Goal: Communication & Community: Participate in discussion

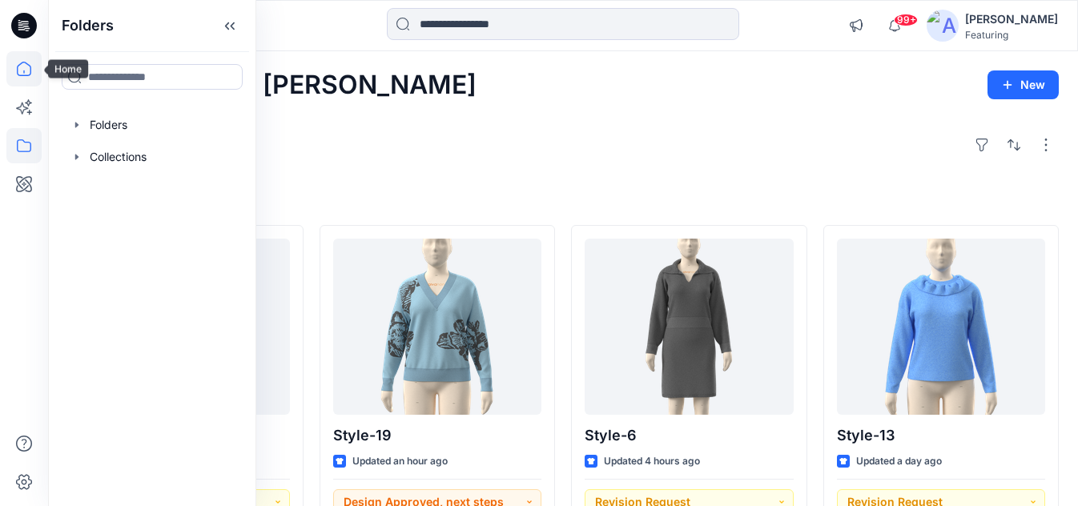
click at [22, 76] on icon at bounding box center [23, 68] width 35 height 35
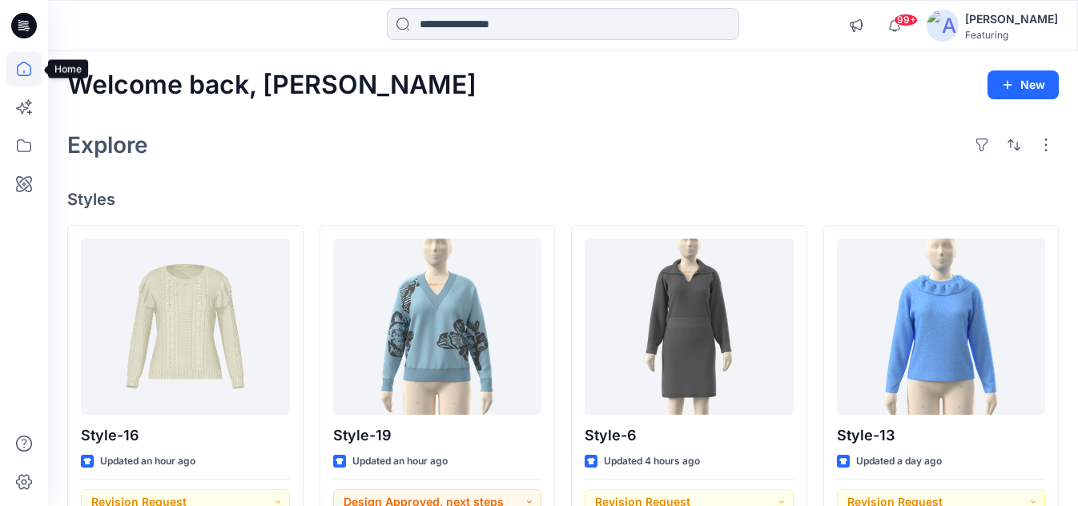
click at [13, 61] on icon at bounding box center [23, 68] width 35 height 35
click at [26, 146] on icon at bounding box center [23, 145] width 35 height 35
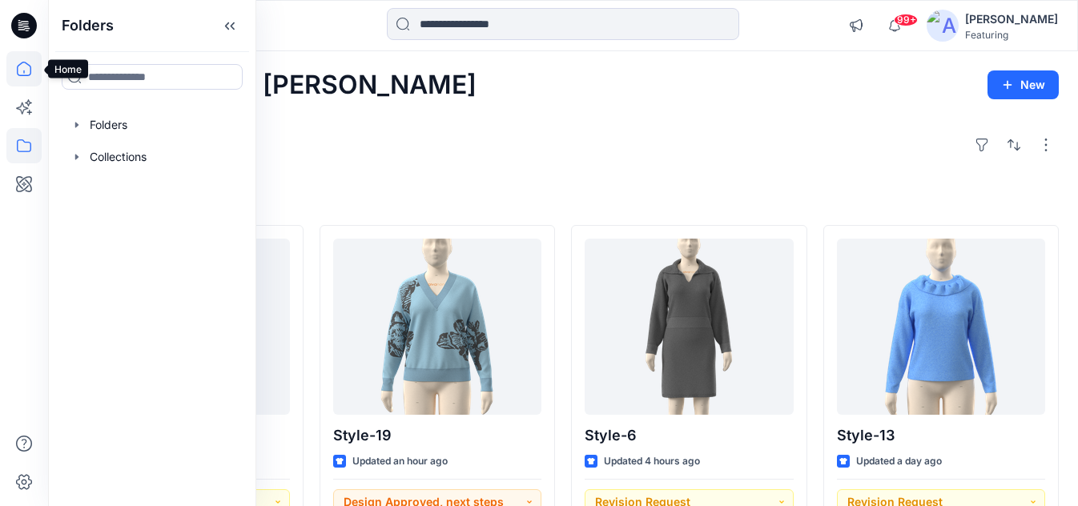
click at [22, 73] on icon at bounding box center [23, 68] width 35 height 35
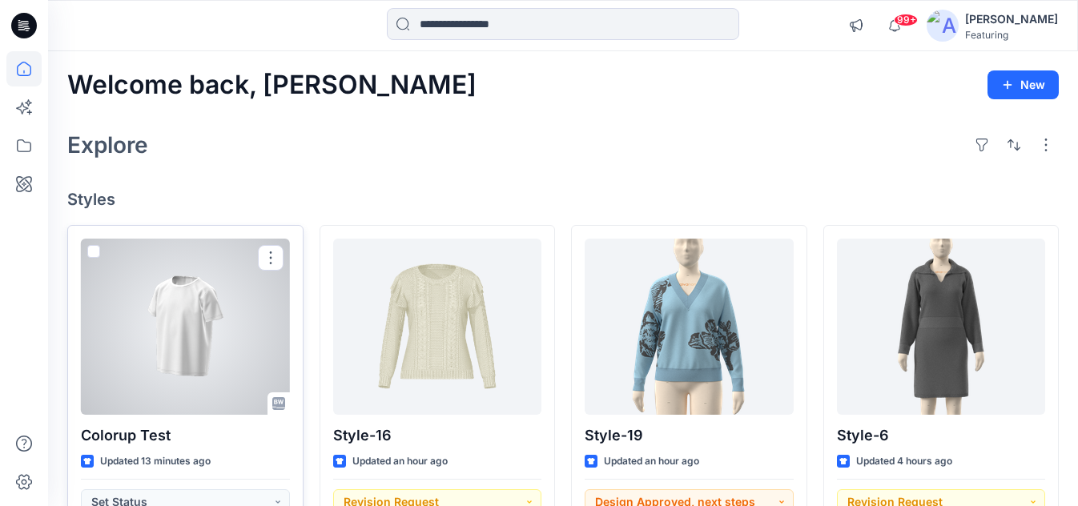
click at [225, 302] on div at bounding box center [185, 327] width 209 height 176
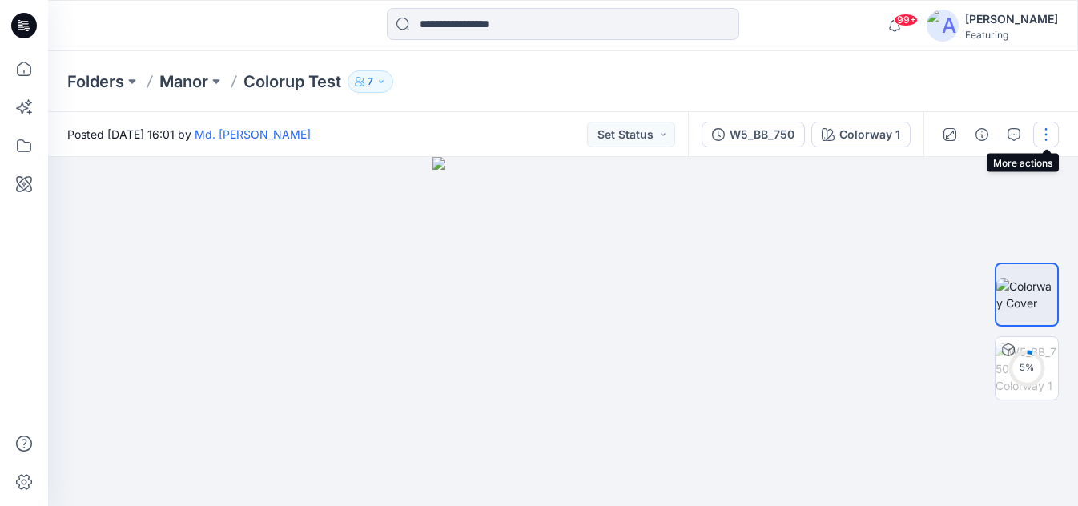
click at [1044, 130] on button "button" at bounding box center [1046, 135] width 26 height 26
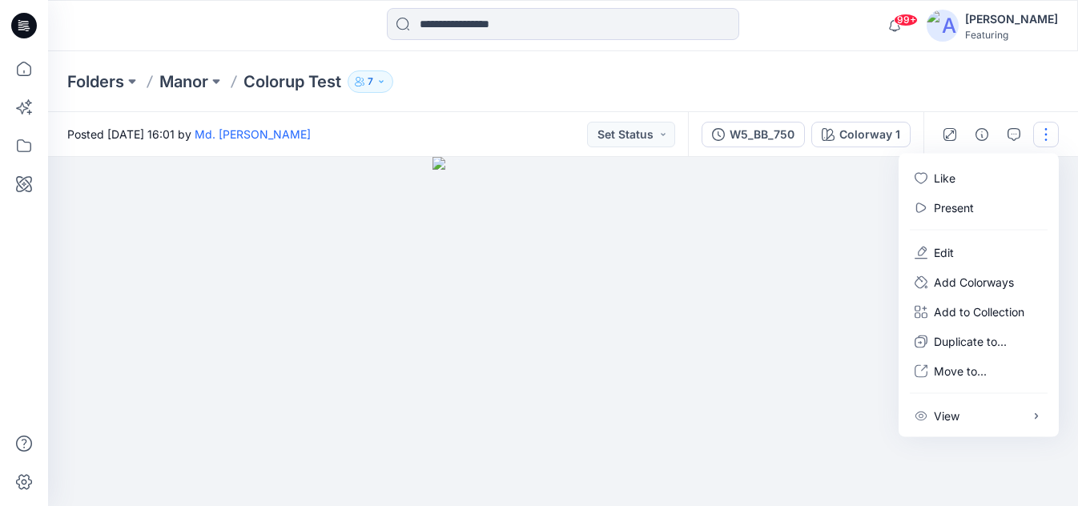
click at [759, 79] on div "Folders Manor Colorup Test 7" at bounding box center [500, 81] width 866 height 22
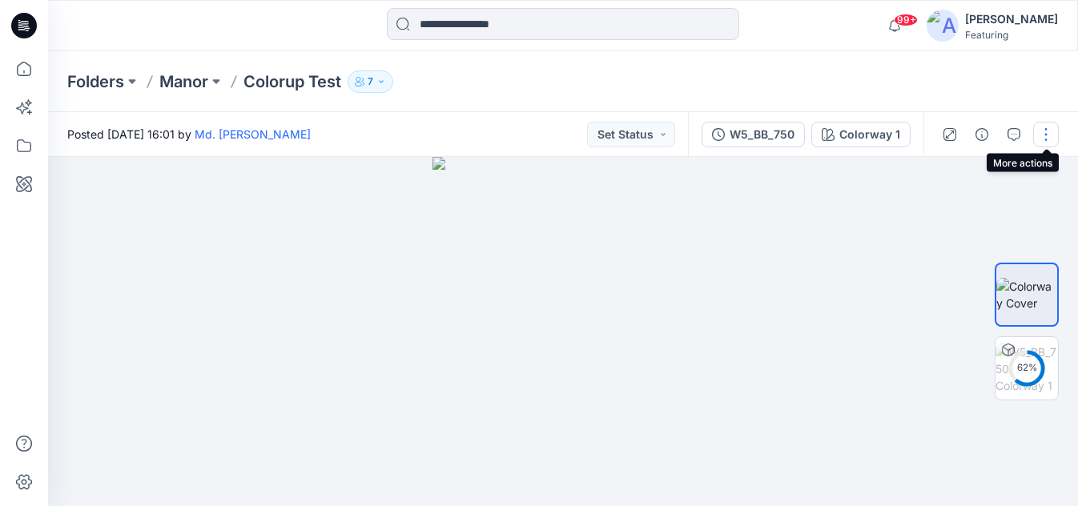
click at [1049, 130] on button "button" at bounding box center [1046, 135] width 26 height 26
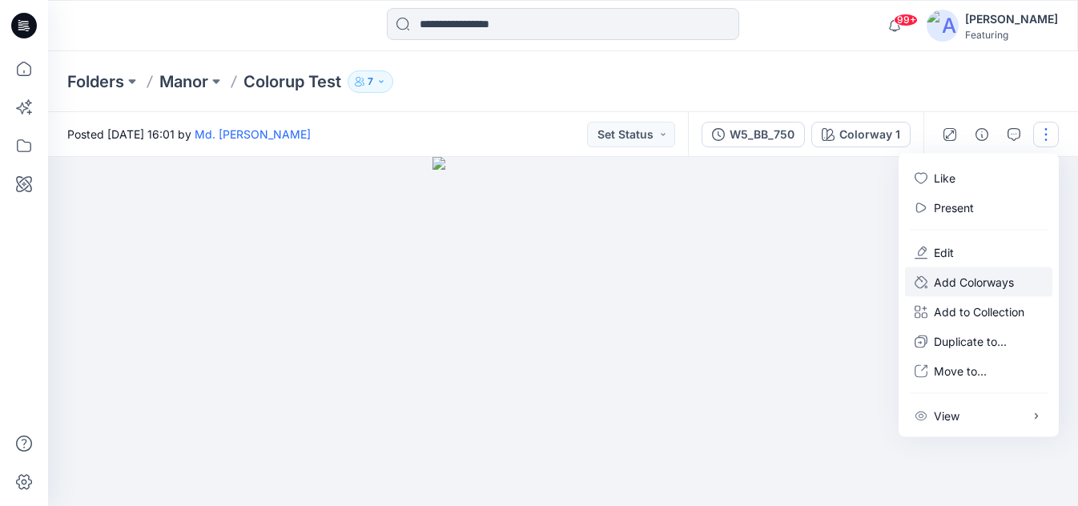
click at [976, 279] on p "Add Colorways" at bounding box center [973, 282] width 80 height 17
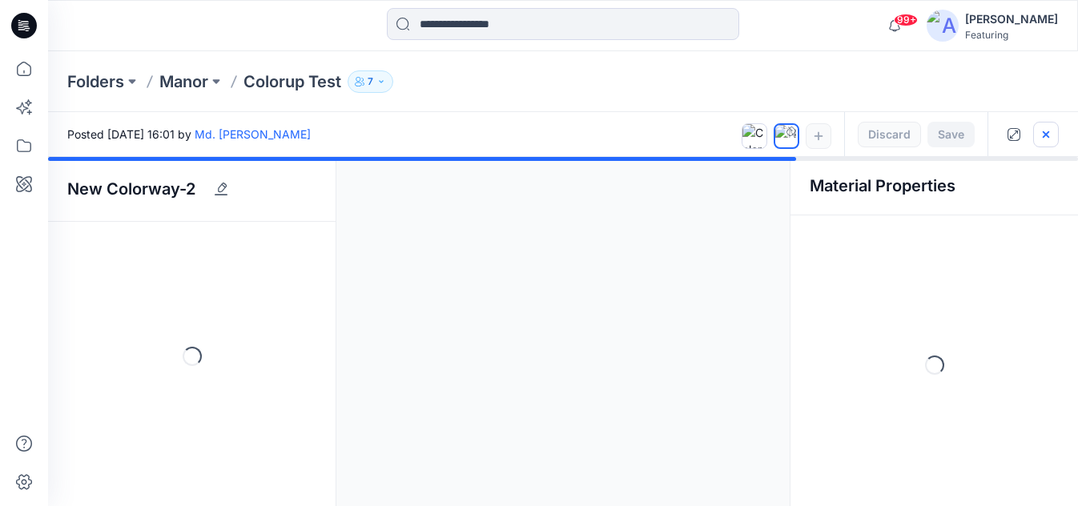
click at [1049, 134] on icon "button" at bounding box center [1045, 134] width 13 height 13
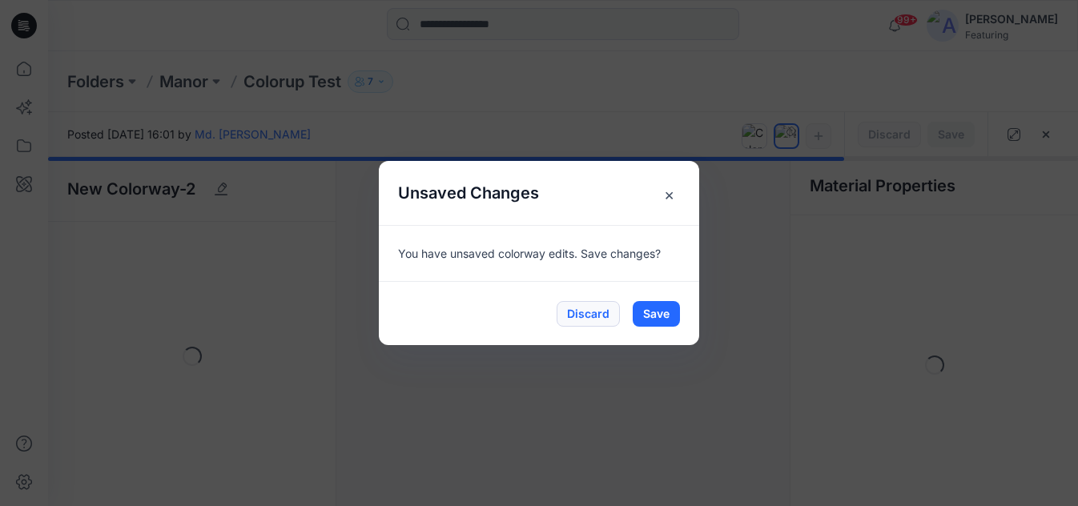
click at [586, 311] on button "Discard" at bounding box center [587, 314] width 63 height 26
click at [596, 319] on button "Discard" at bounding box center [587, 314] width 63 height 26
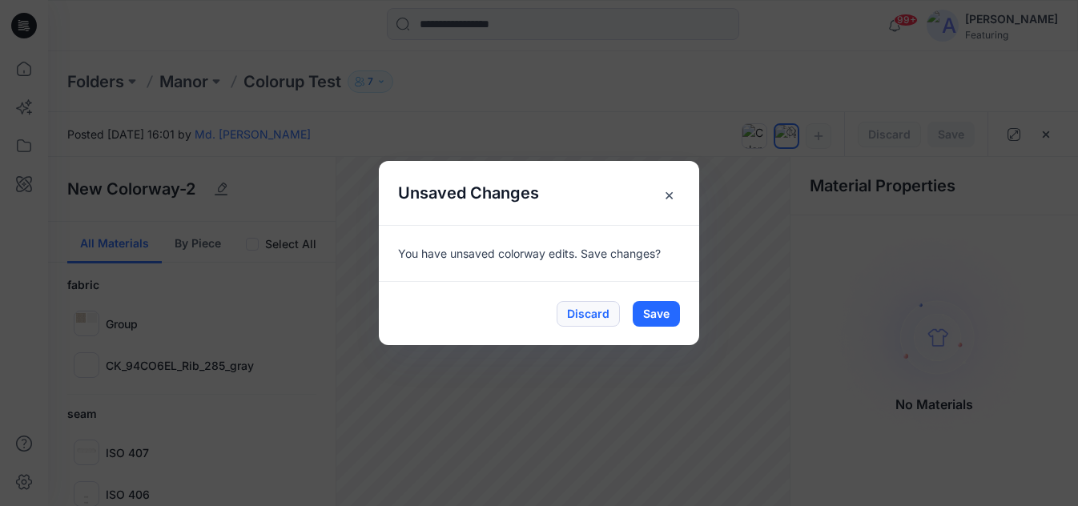
click at [582, 311] on button "Discard" at bounding box center [587, 314] width 63 height 26
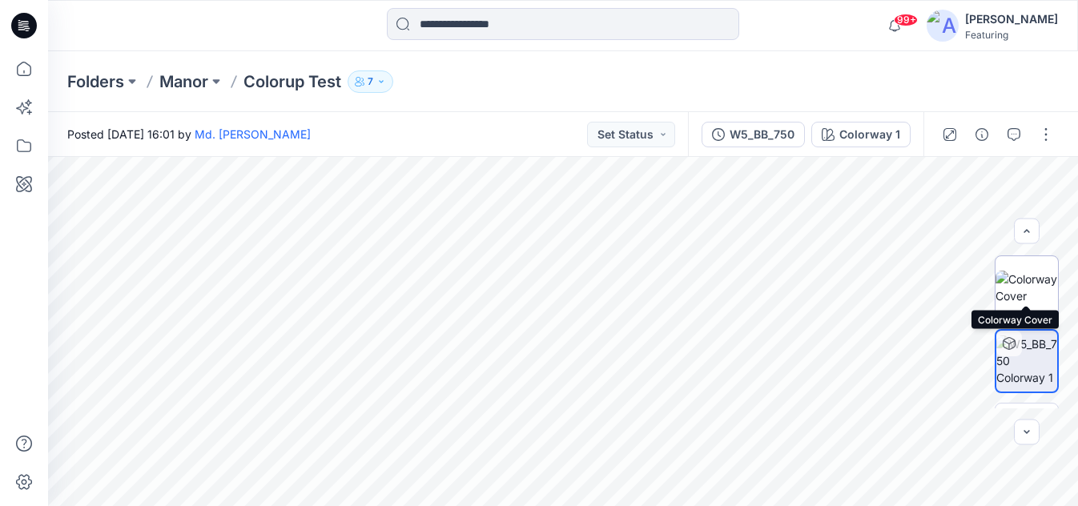
scroll to position [58, 0]
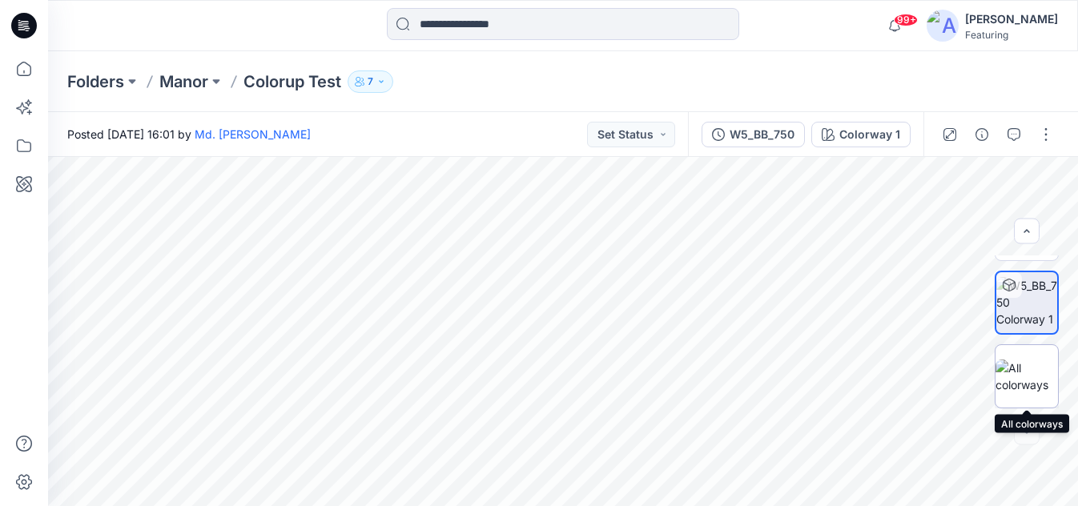
click at [1020, 367] on img at bounding box center [1026, 376] width 62 height 34
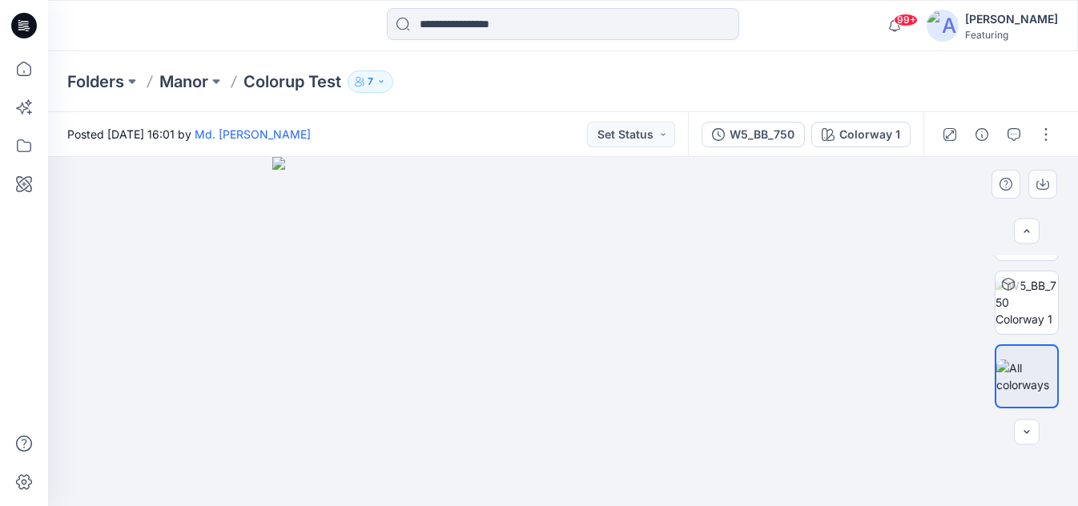
scroll to position [0, 0]
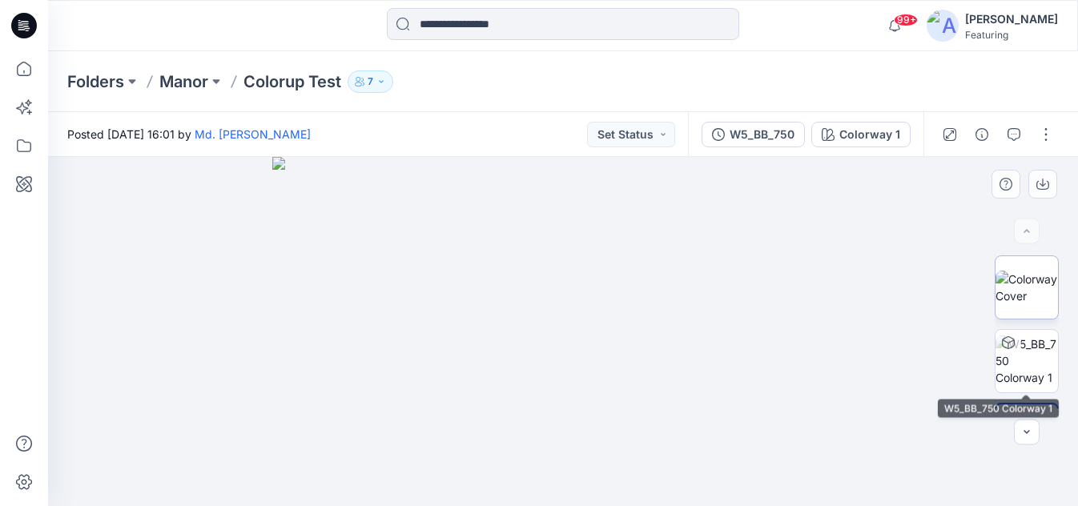
click at [1022, 290] on img at bounding box center [1026, 288] width 62 height 34
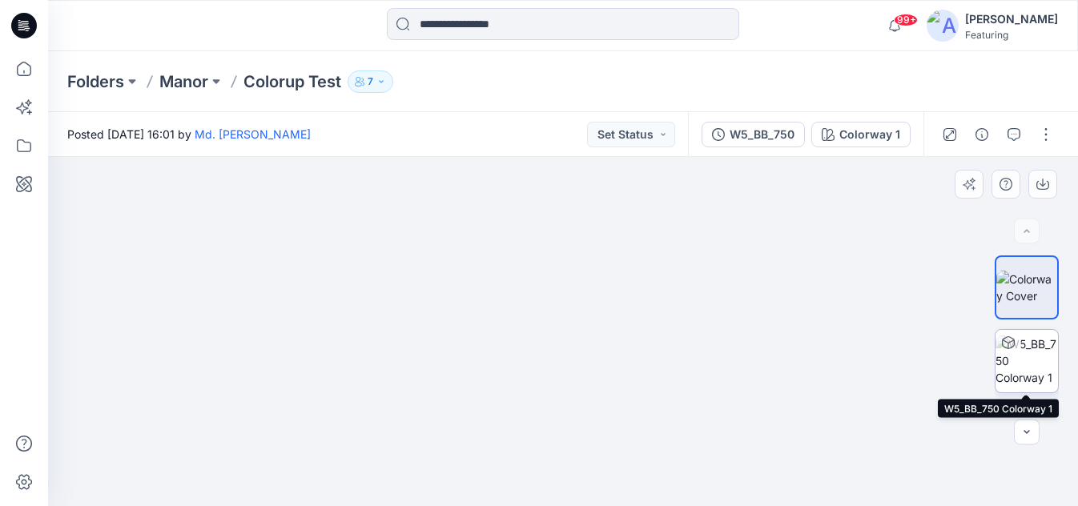
scroll to position [58, 0]
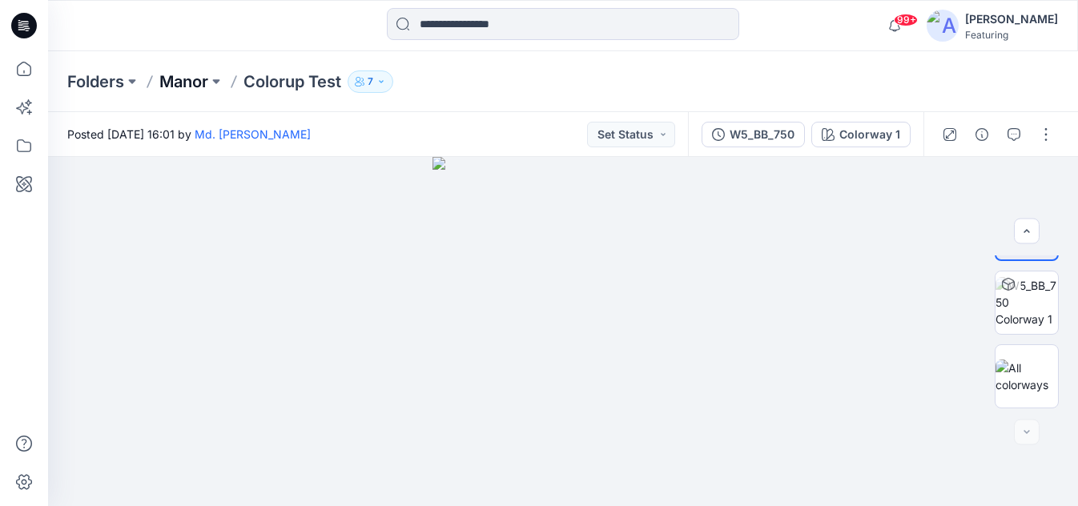
click at [200, 82] on p "Manor" at bounding box center [183, 81] width 49 height 22
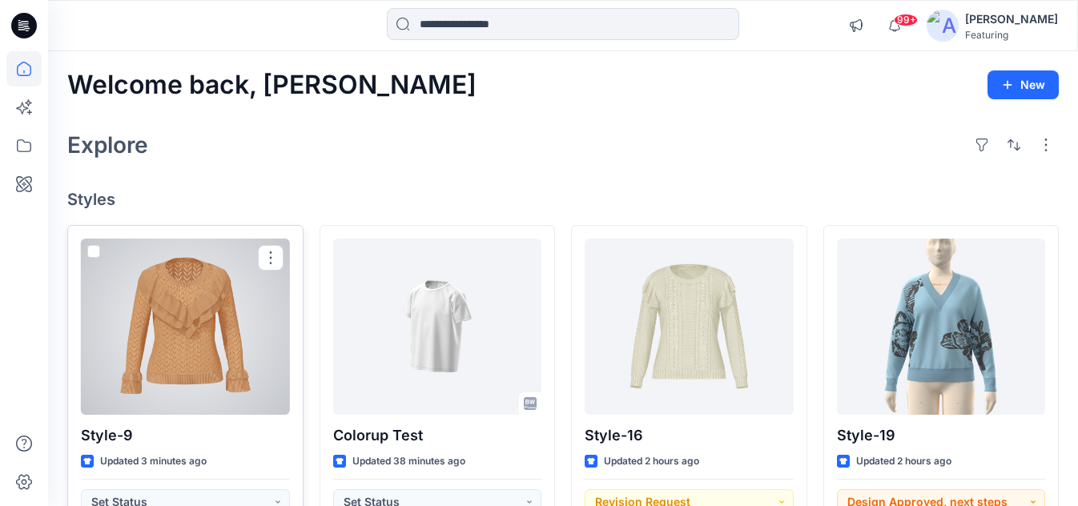
click at [185, 364] on div at bounding box center [185, 327] width 209 height 176
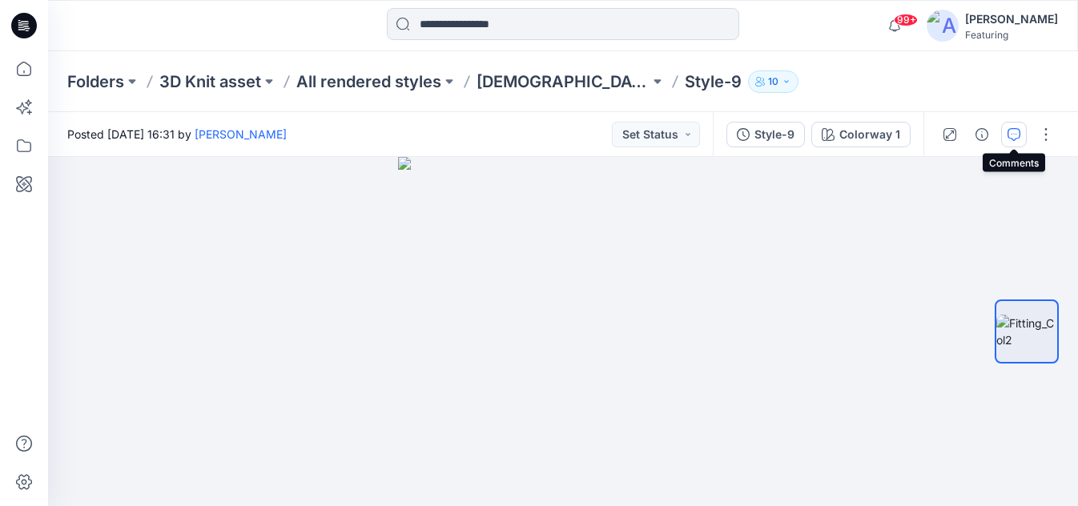
click at [1013, 131] on icon "button" at bounding box center [1013, 134] width 13 height 13
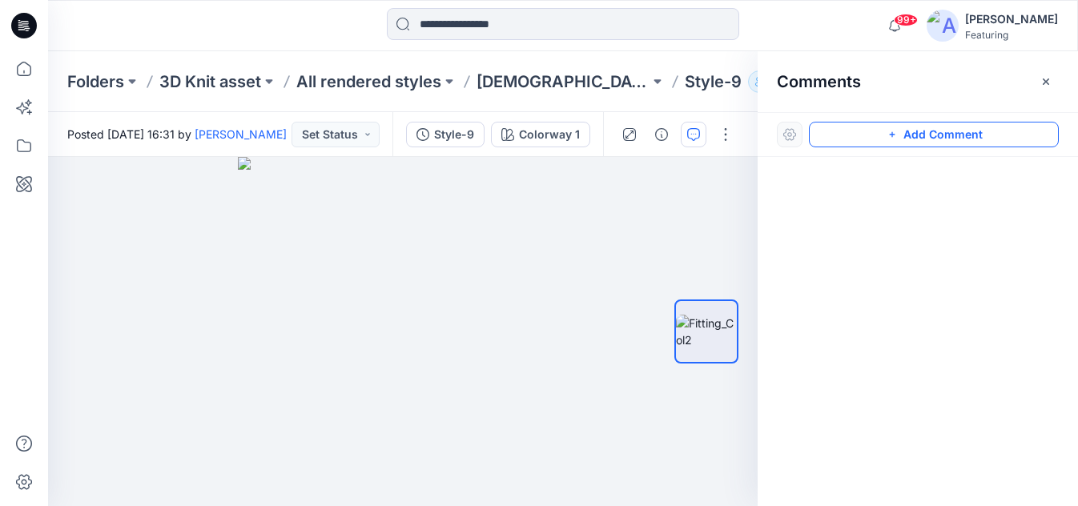
click at [922, 136] on button "Add Comment" at bounding box center [934, 135] width 250 height 26
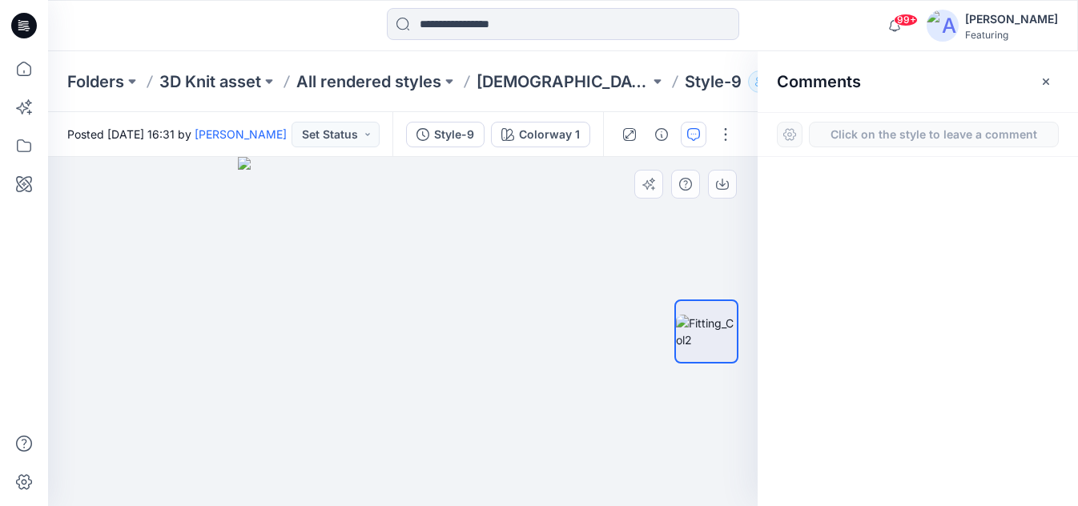
click at [532, 212] on div "1" at bounding box center [402, 331] width 709 height 349
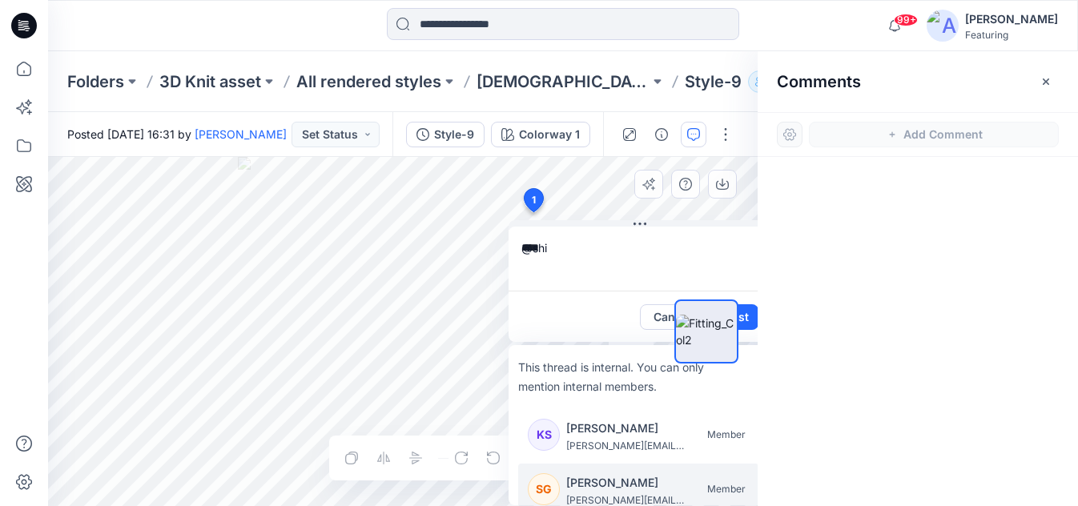
click at [618, 484] on p "[PERSON_NAME]" at bounding box center [626, 482] width 120 height 19
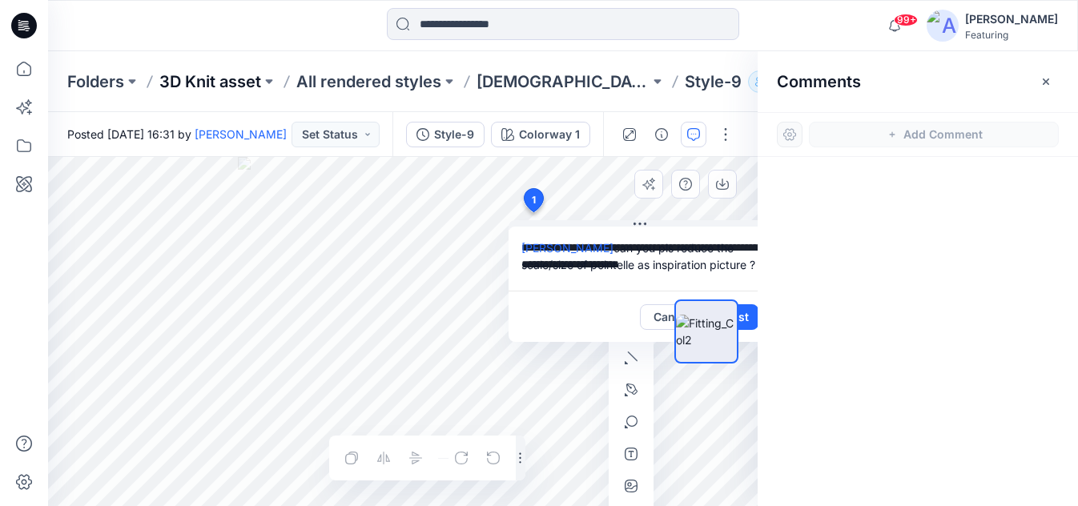
type textarea "**********"
click at [632, 489] on icon "button" at bounding box center [630, 486] width 13 height 13
type input"] "**********"
click at [749, 319] on div at bounding box center [706, 331] width 102 height 153
click at [746, 315] on div at bounding box center [706, 331] width 102 height 153
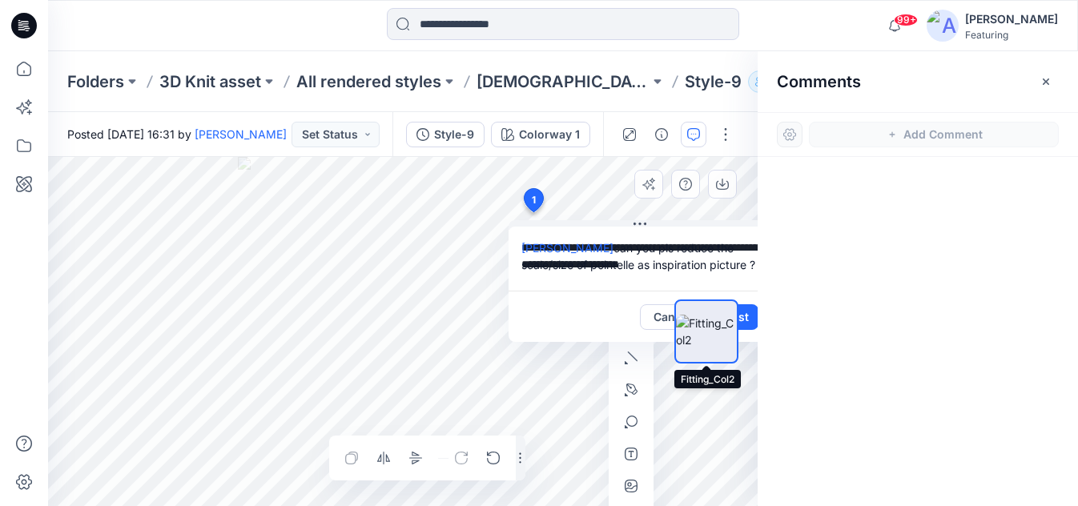
click at [709, 340] on img at bounding box center [706, 332] width 61 height 34
click at [706, 248] on textarea "**********" at bounding box center [639, 259] width 263 height 64
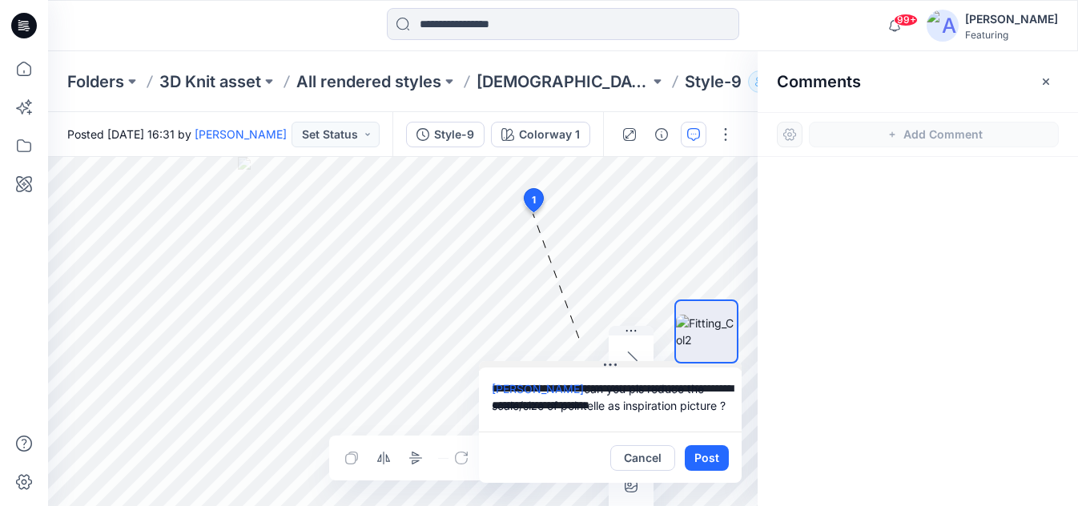
drag, startPoint x: 640, startPoint y: 225, endPoint x: 610, endPoint y: 366, distance: 144.1
click at [610, 366] on icon at bounding box center [610, 365] width 13 height 13
click at [709, 459] on button "Post" at bounding box center [706, 458] width 44 height 26
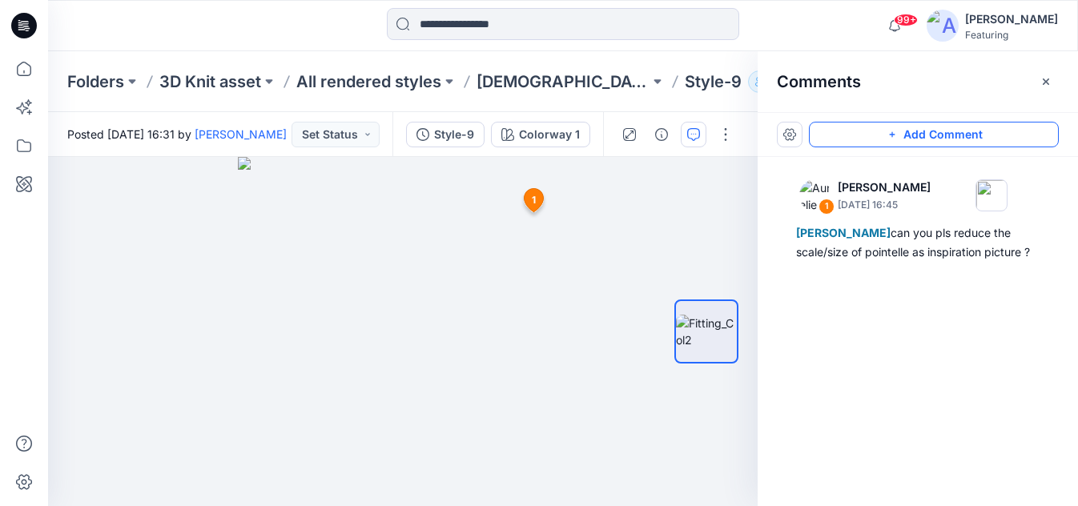
click at [911, 128] on button "Add Comment" at bounding box center [934, 135] width 250 height 26
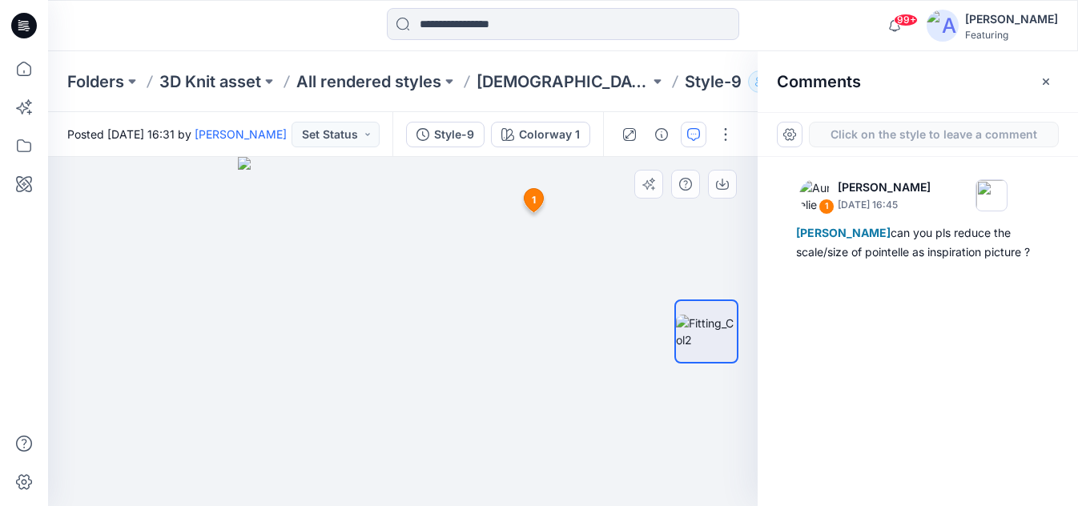
click at [391, 216] on div "2 1 Aurelie Rob September 25, 2025 16:45 Shimul Ghosh can you pls reduce the sc…" at bounding box center [402, 331] width 709 height 349
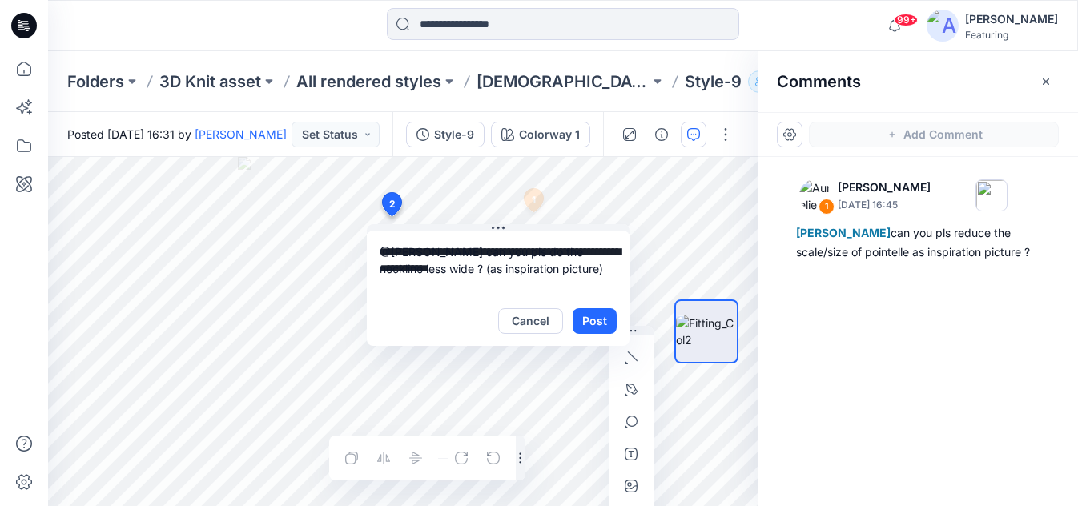
click at [425, 254] on textarea "**********" at bounding box center [498, 263] width 263 height 64
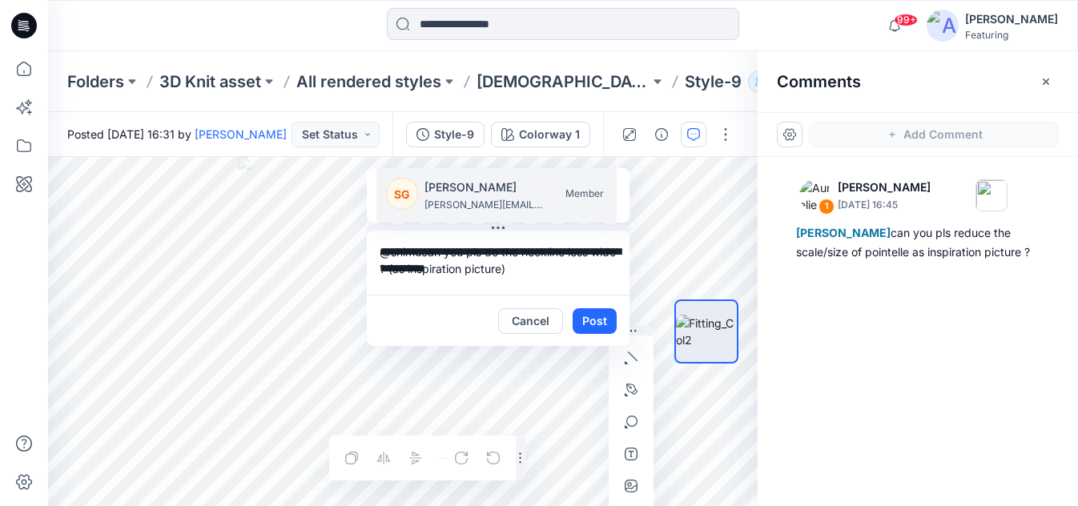
click at [487, 186] on p "[PERSON_NAME]" at bounding box center [484, 187] width 120 height 19
type textarea "**********"
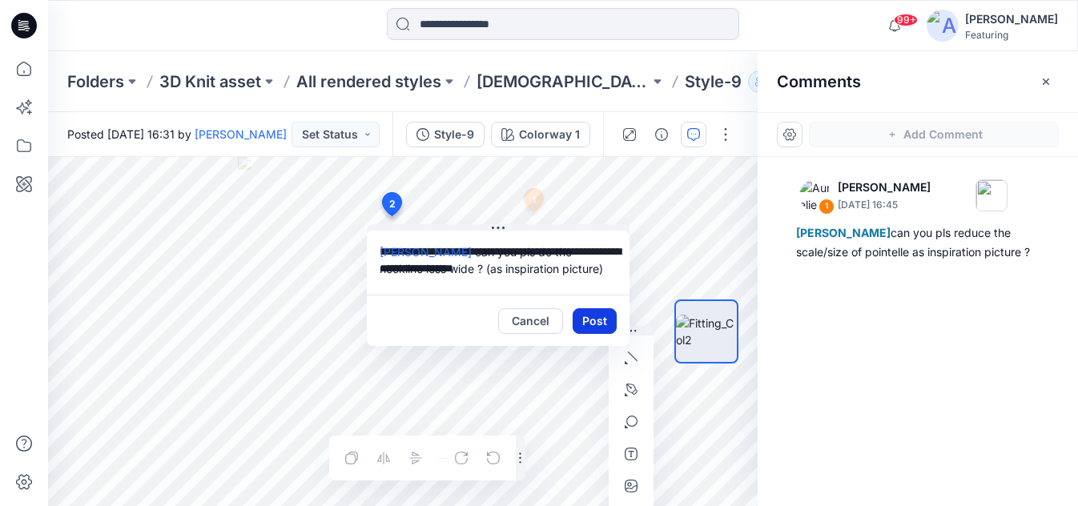
click at [596, 314] on button "Post" at bounding box center [594, 321] width 44 height 26
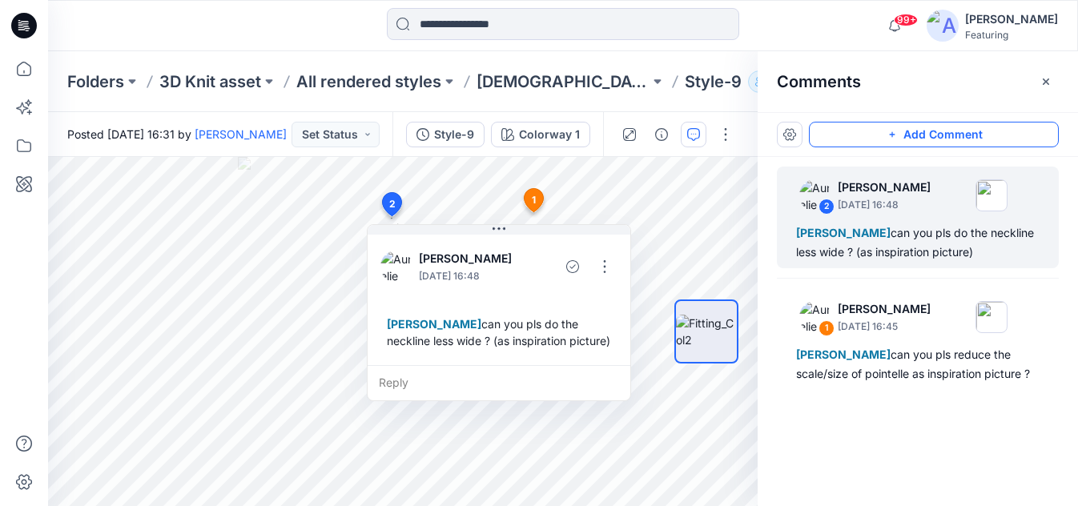
click at [911, 130] on button "Add Comment" at bounding box center [934, 135] width 250 height 26
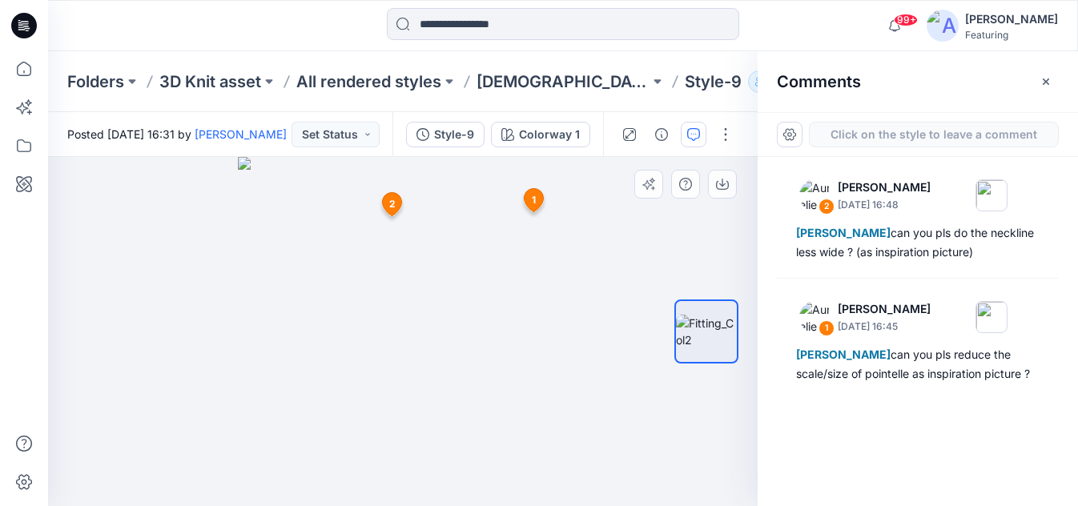
click at [361, 278] on div "3 1 Aurelie Rob September 25, 2025 16:45 Shimul Ghosh can you pls reduce the sc…" at bounding box center [402, 331] width 709 height 349
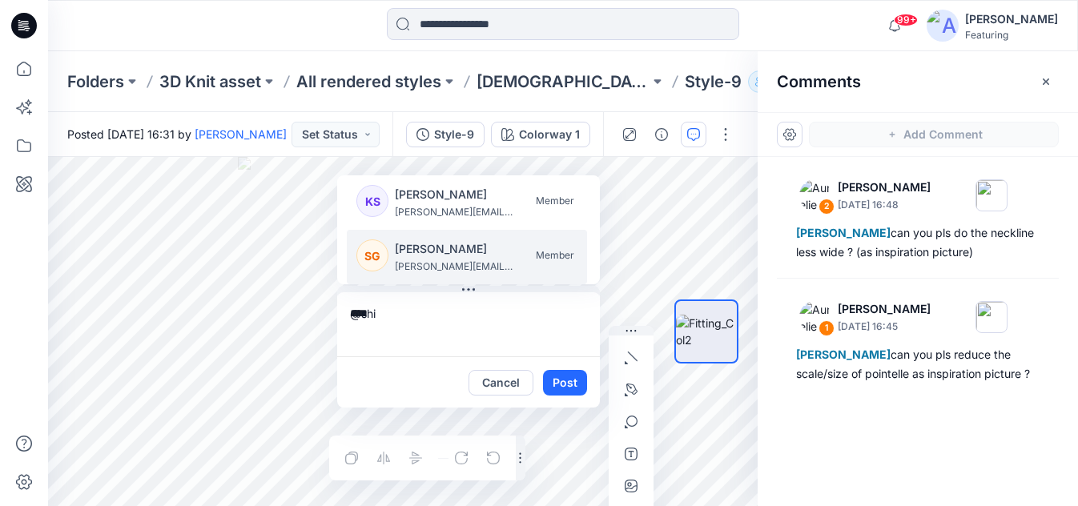
click at [458, 263] on p "shimul.ghosh@ottoint.com" at bounding box center [455, 267] width 120 height 16
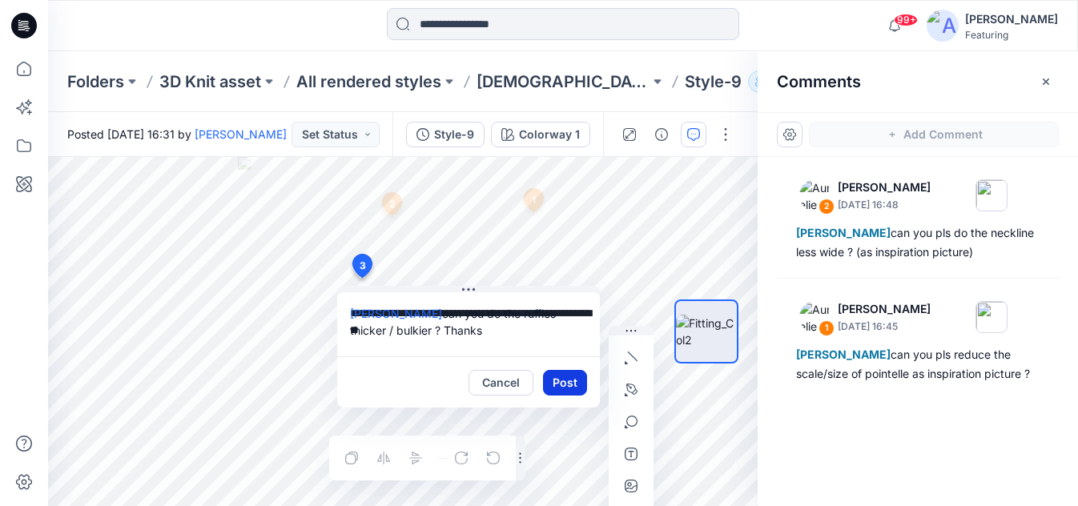
type textarea "**********"
click at [571, 382] on button "Post" at bounding box center [565, 383] width 44 height 26
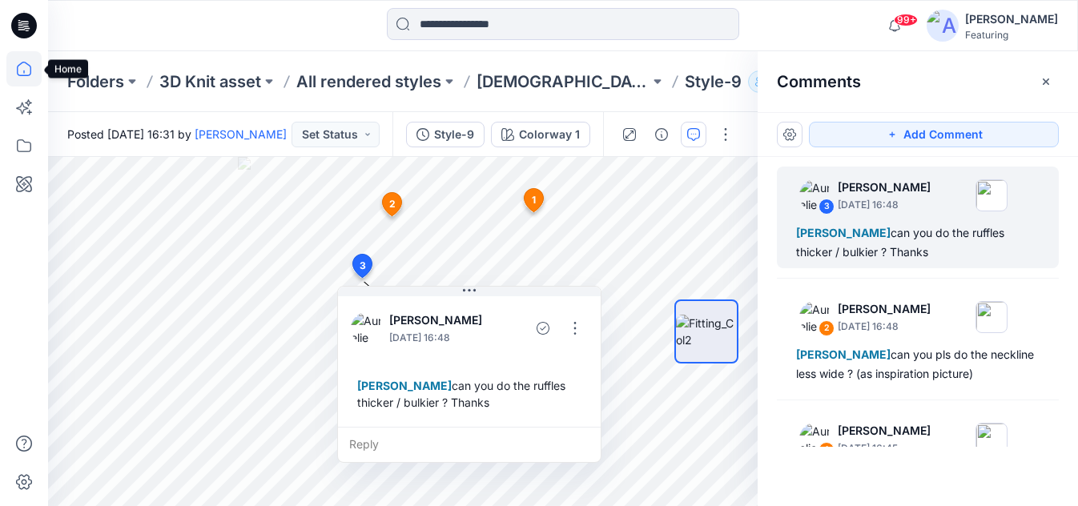
click at [22, 65] on icon at bounding box center [23, 68] width 35 height 35
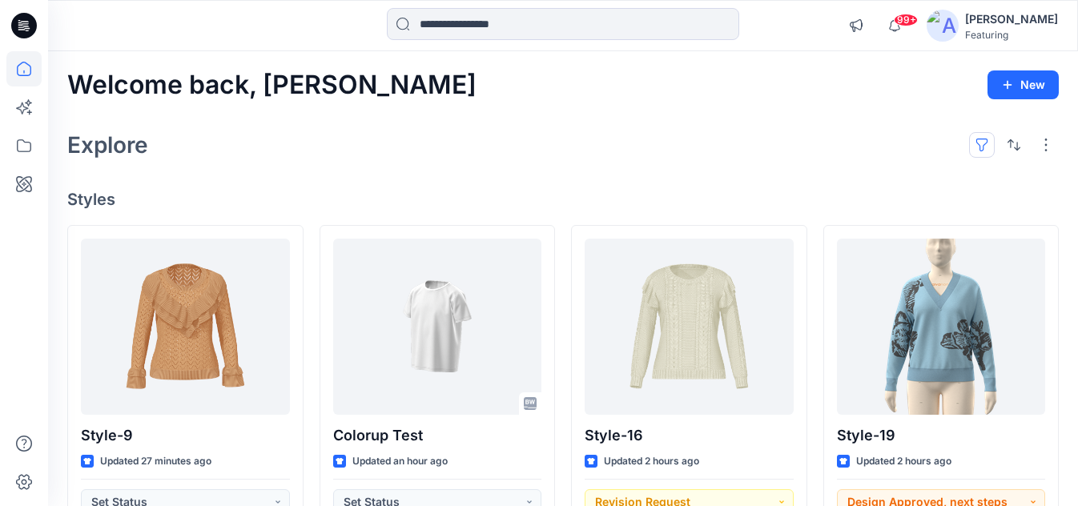
click at [981, 142] on button "button" at bounding box center [982, 145] width 26 height 26
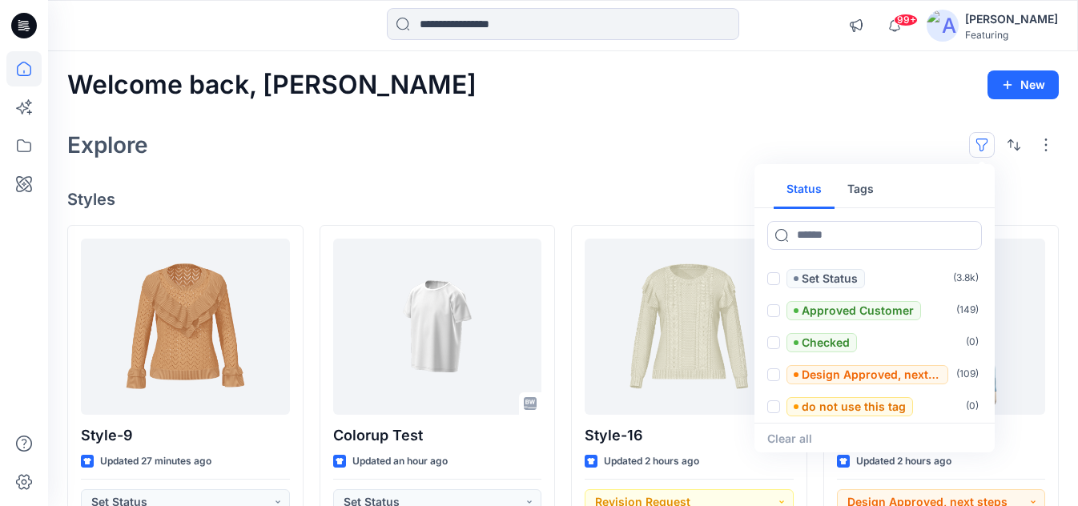
click at [864, 191] on button "Tags" at bounding box center [860, 190] width 52 height 38
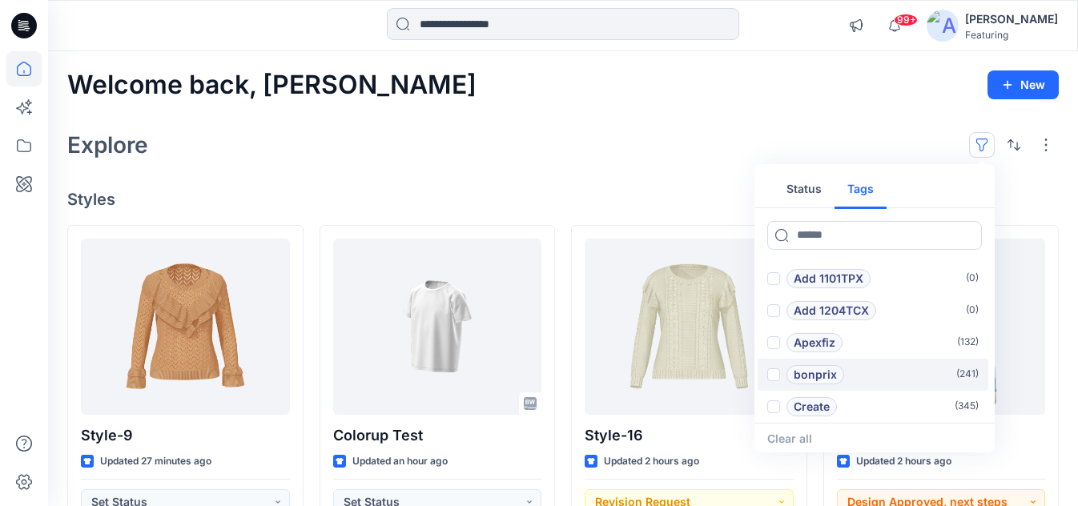
scroll to position [64, 0]
click at [822, 372] on p "Hybrid Co Oct25" at bounding box center [840, 374] width 94 height 19
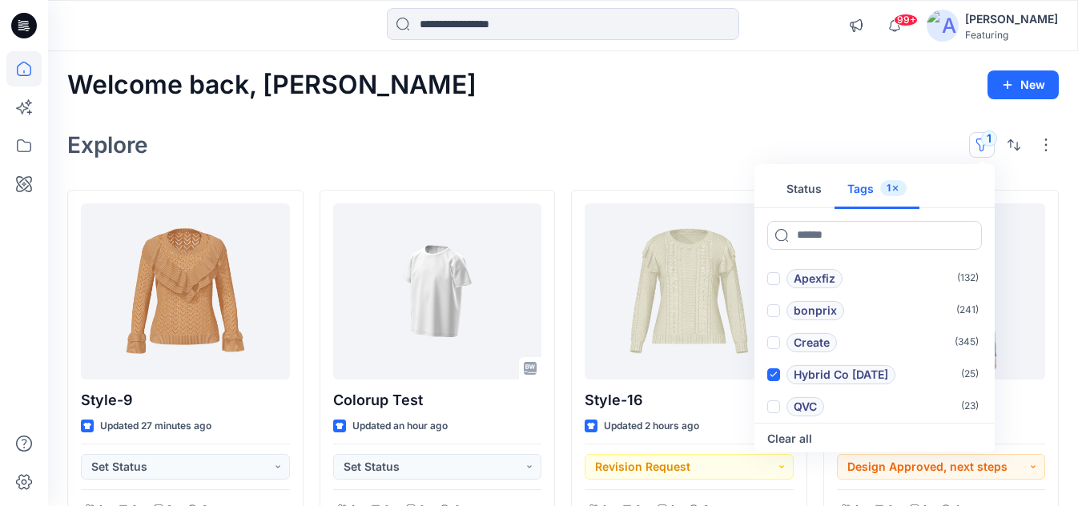
click at [699, 143] on div "Explore 1 Status Tags 1 Add 1101TPX ( 0 ) Add 1204TCX ( 0 ) Apexfiz ( 132 ) bon…" at bounding box center [562, 145] width 991 height 38
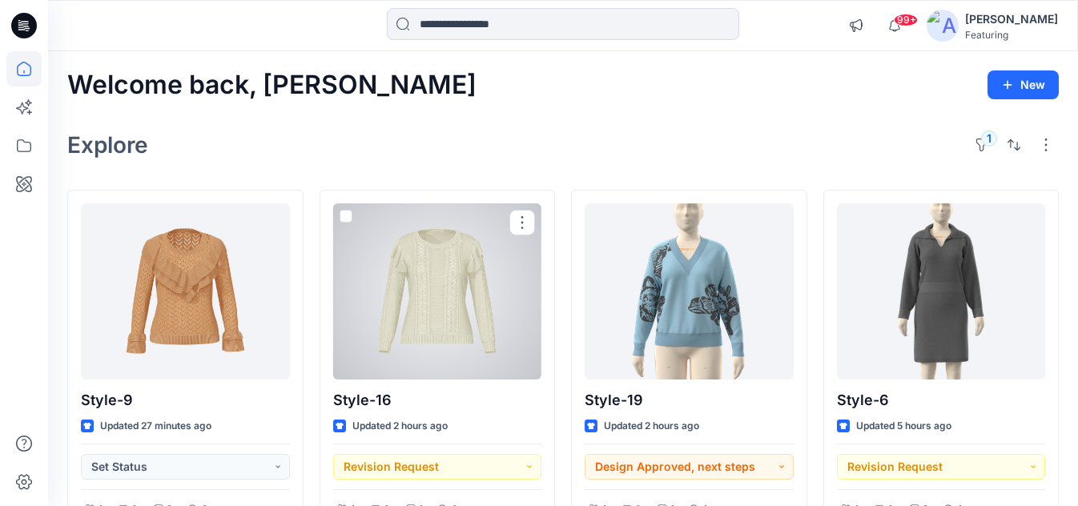
click at [464, 334] on div at bounding box center [437, 291] width 209 height 176
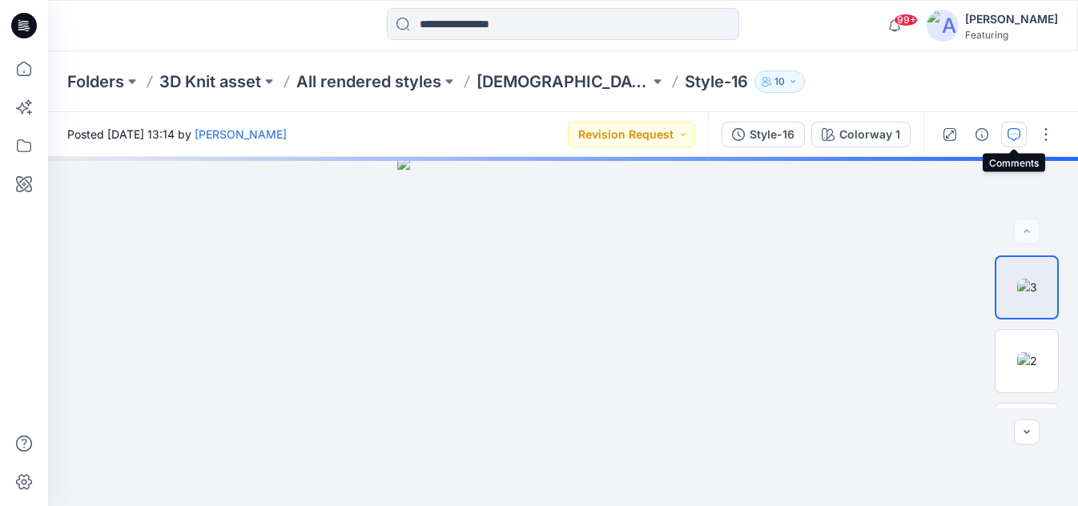
click at [1012, 133] on icon "button" at bounding box center [1013, 134] width 13 height 13
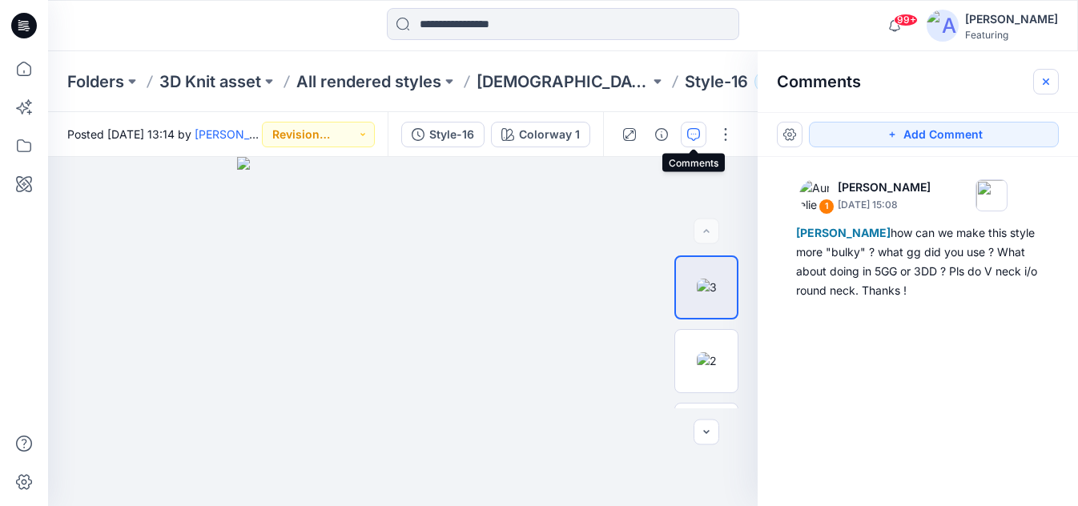
click at [1046, 78] on icon "button" at bounding box center [1045, 81] width 13 height 13
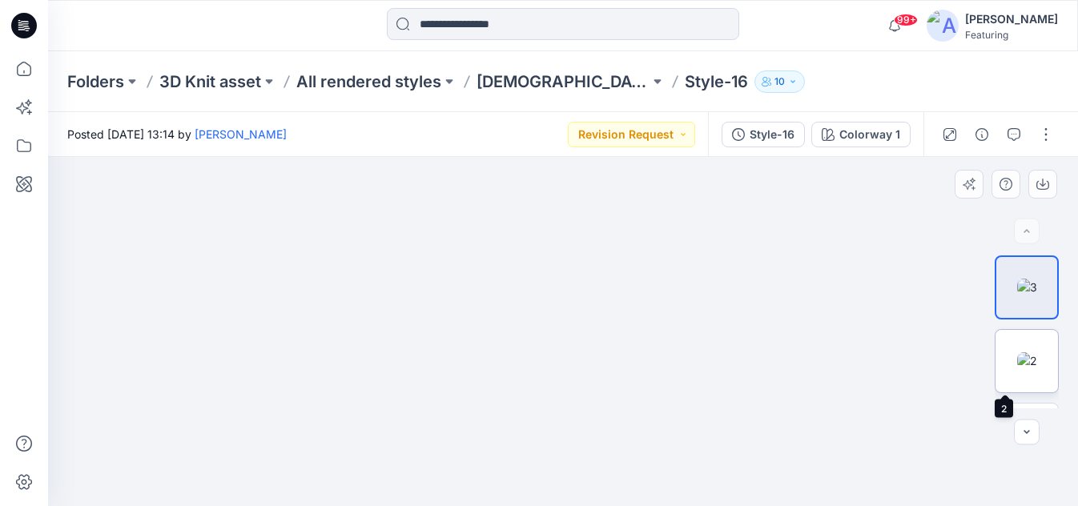
click at [1031, 367] on img at bounding box center [1027, 360] width 20 height 17
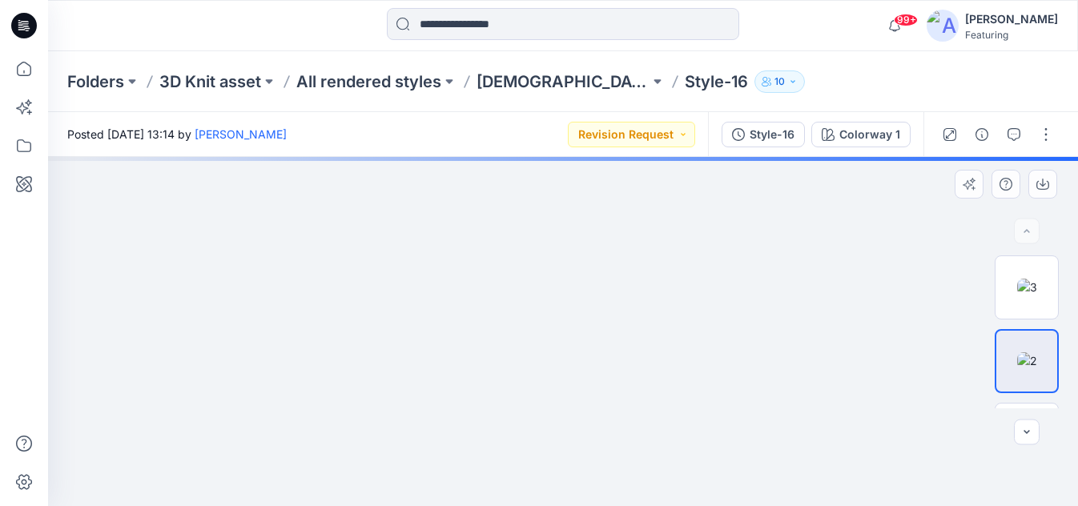
drag, startPoint x: 624, startPoint y: 272, endPoint x: 577, endPoint y: 459, distance: 192.2
click at [1025, 433] on icon "button" at bounding box center [1026, 432] width 13 height 13
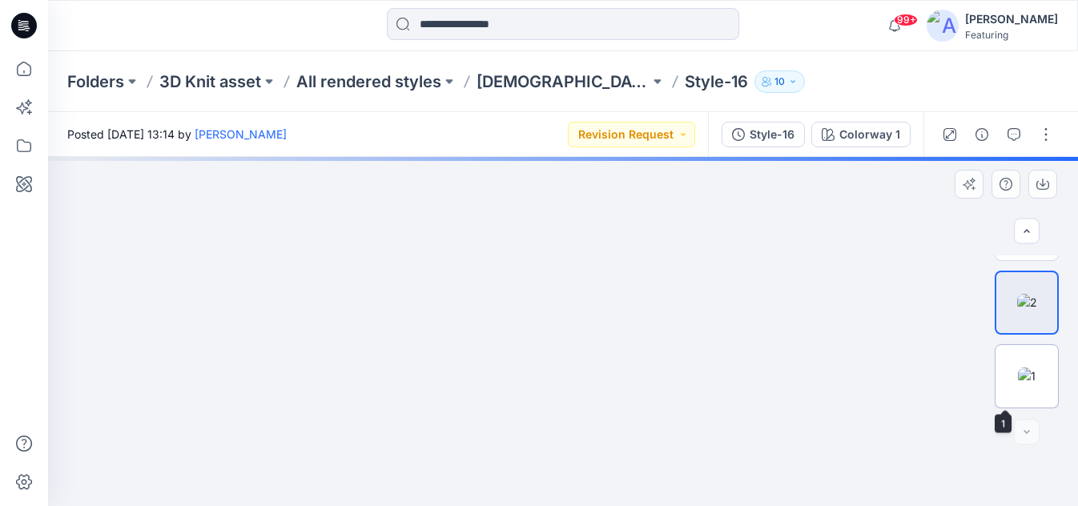
click at [1029, 367] on img at bounding box center [1026, 375] width 18 height 17
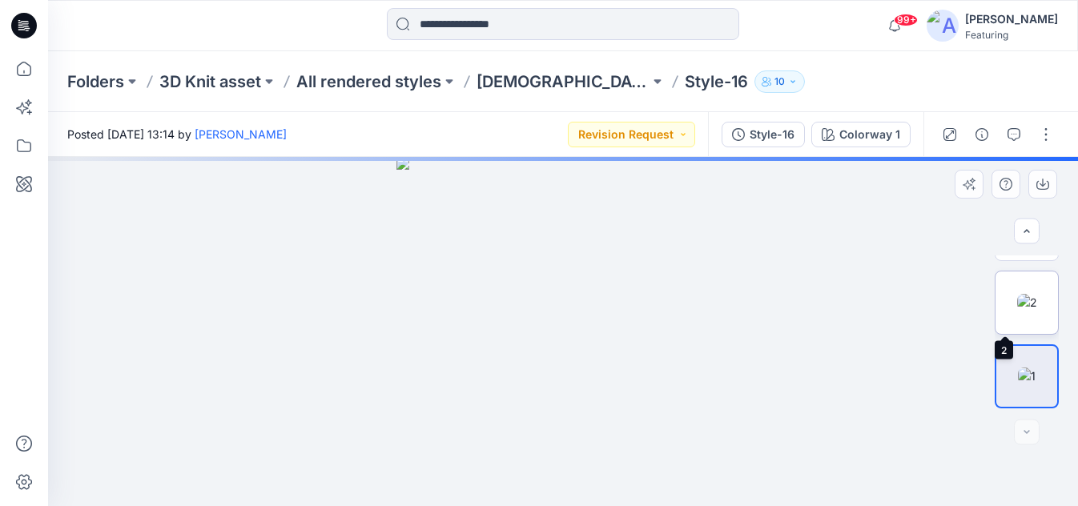
click at [1025, 303] on img at bounding box center [1027, 302] width 20 height 17
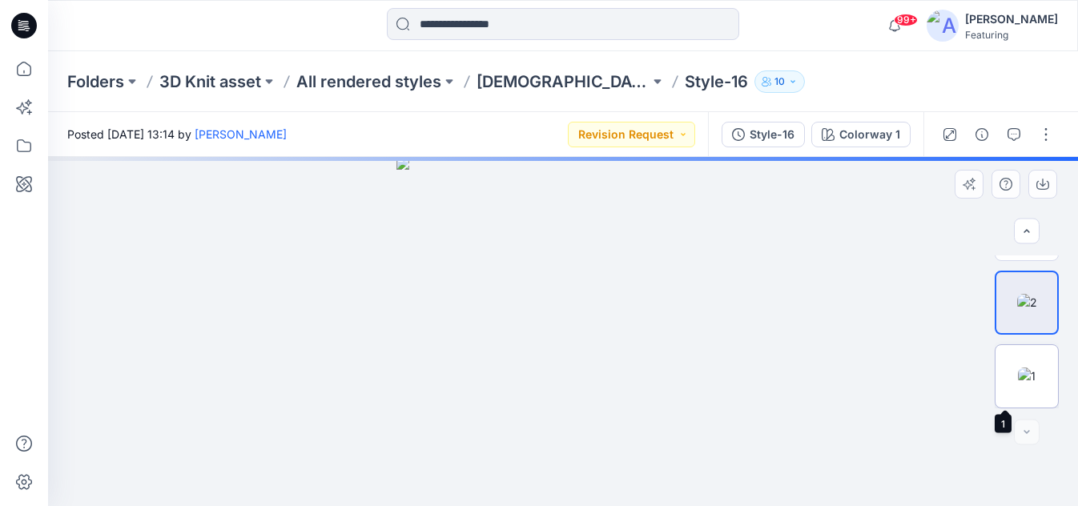
click at [1027, 372] on img at bounding box center [1026, 375] width 18 height 17
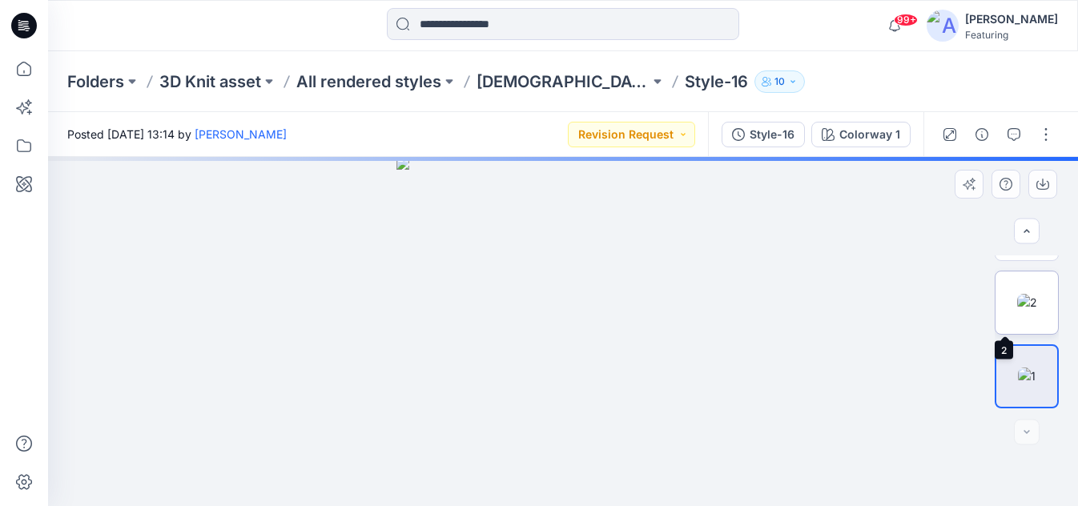
click at [1025, 311] on img at bounding box center [1027, 302] width 20 height 17
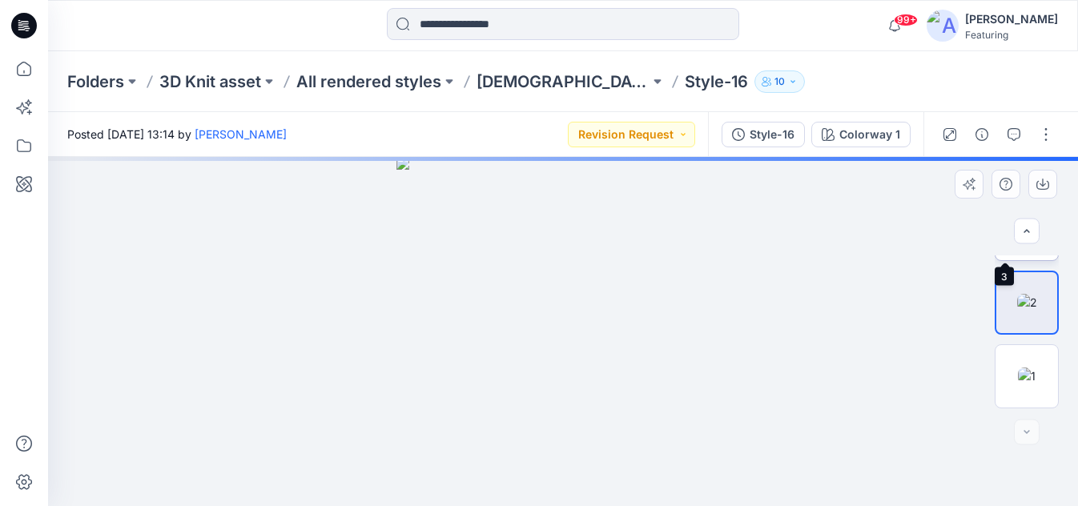
click at [1021, 237] on img at bounding box center [1027, 228] width 20 height 17
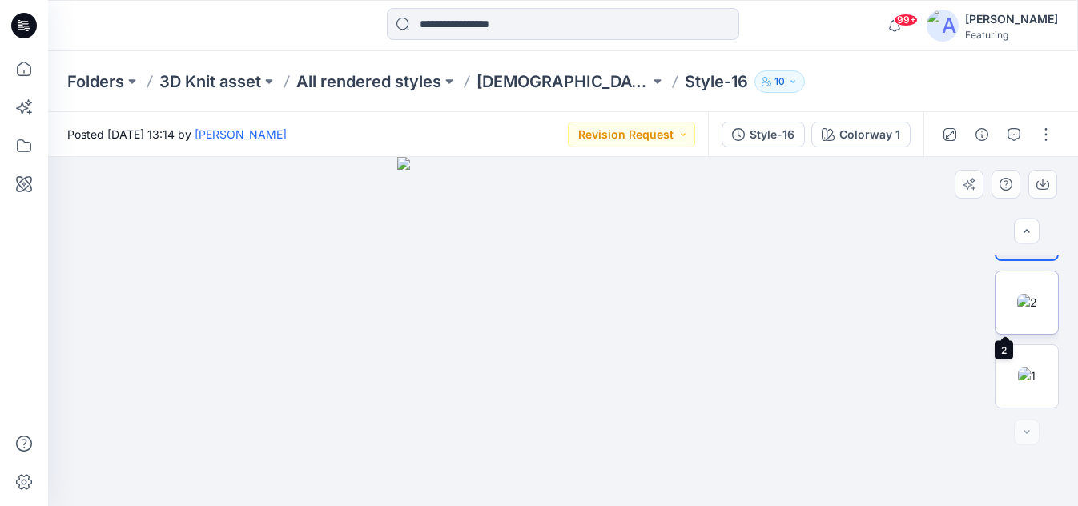
click at [1027, 305] on img at bounding box center [1027, 302] width 20 height 17
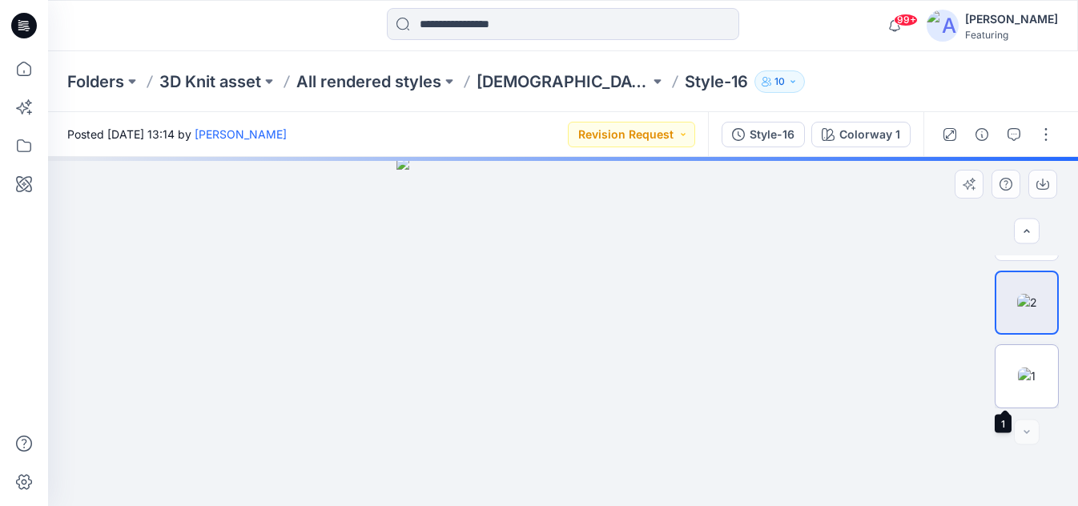
click at [1030, 372] on img at bounding box center [1026, 375] width 18 height 17
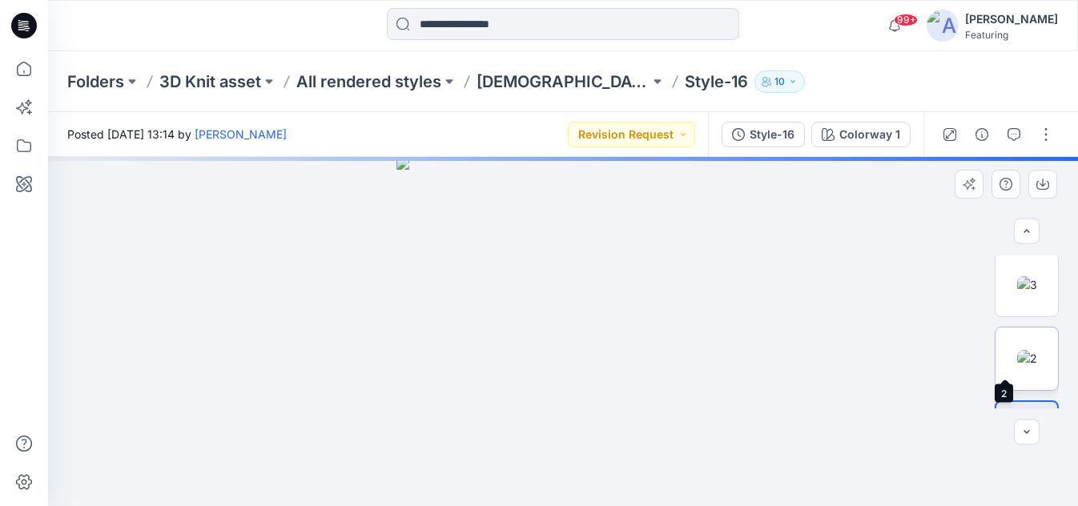
scroll to position [0, 0]
click at [1026, 283] on img at bounding box center [1027, 287] width 20 height 17
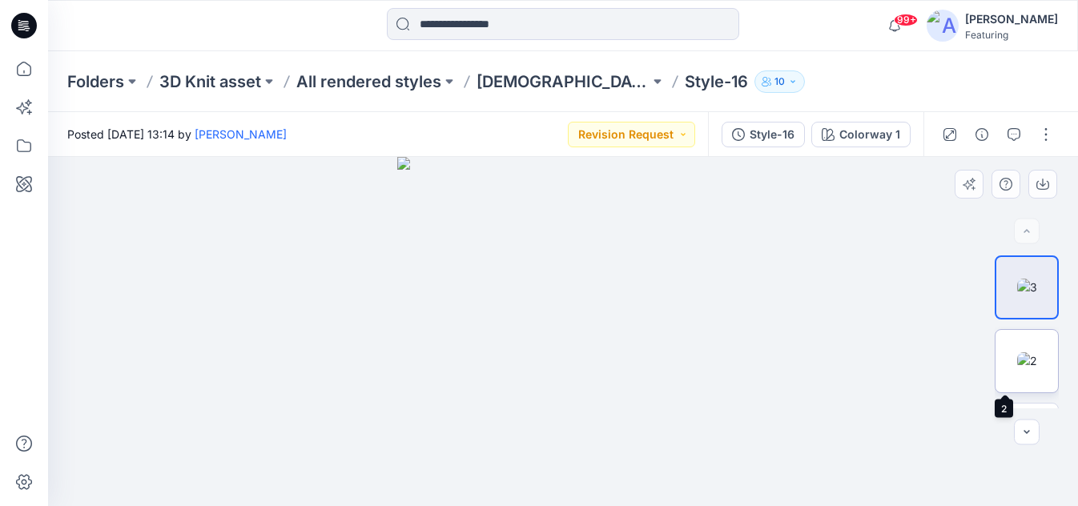
click at [1037, 352] on img at bounding box center [1027, 360] width 20 height 17
